Goal: Task Accomplishment & Management: Manage account settings

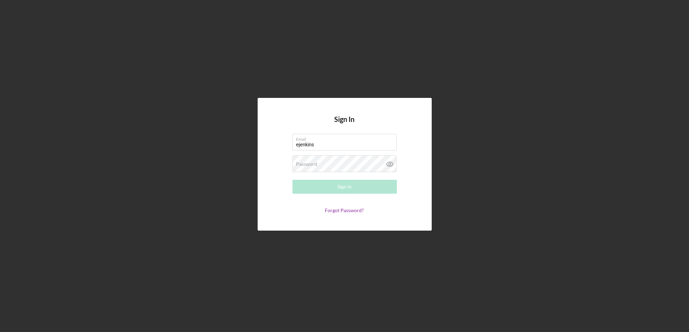
type input "[EMAIL_ADDRESS][DOMAIN_NAME]"
click at [312, 162] on label "Password" at bounding box center [306, 164] width 21 height 6
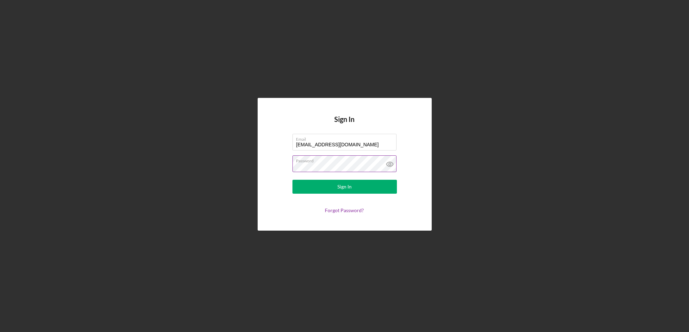
click at [292, 180] on button "Sign In" at bounding box center [344, 187] width 104 height 14
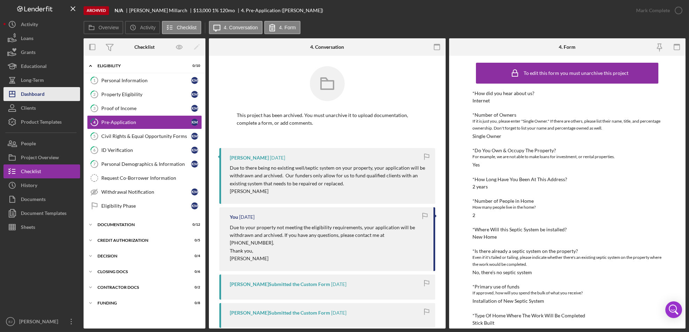
click at [53, 89] on button "Icon/Dashboard Dashboard" at bounding box center [41, 94] width 77 height 14
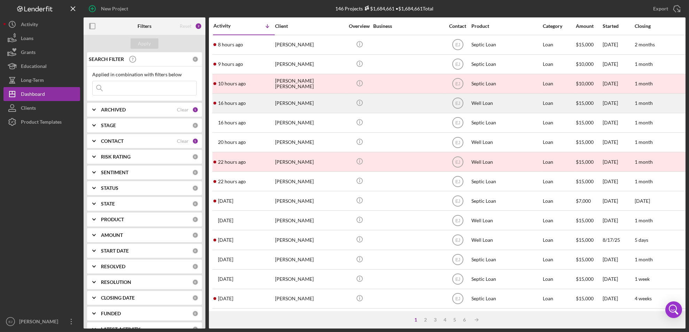
click at [285, 94] on td "[PERSON_NAME]" at bounding box center [310, 102] width 71 height 19
